Goal: Submit feedback/report problem

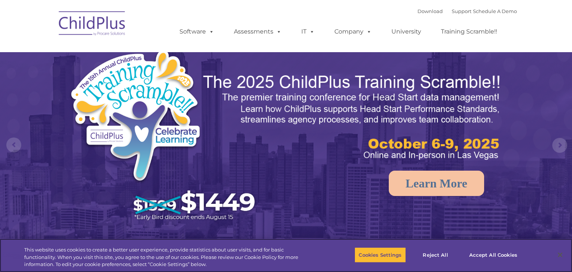
select select "MEDIUM"
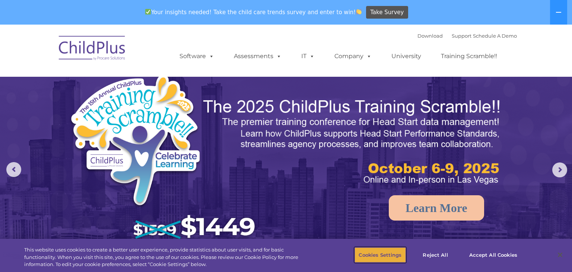
click at [372, 258] on button "Cookies Settings" at bounding box center [379, 255] width 51 height 16
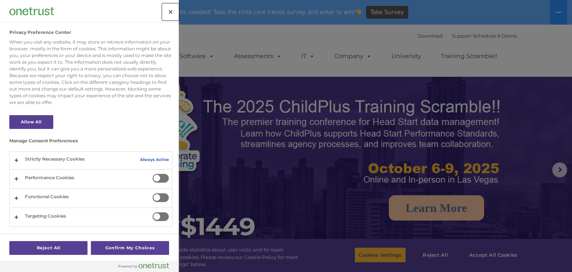
click at [169, 13] on button "Close" at bounding box center [170, 12] width 16 height 16
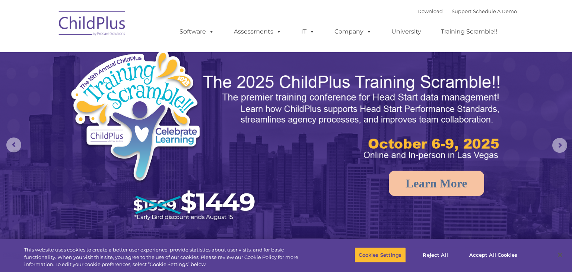
select select "MEDIUM"
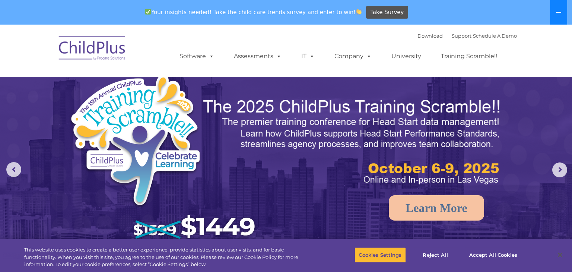
click at [557, 22] on button at bounding box center [558, 12] width 17 height 25
